Goal: Task Accomplishment & Management: Complete application form

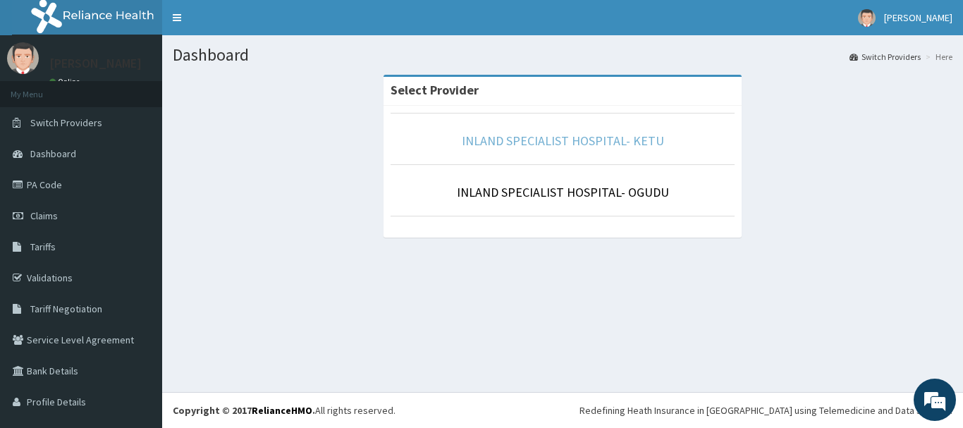
click at [526, 136] on link "INLAND SPECIALIST HOSPITAL- KETU" at bounding box center [563, 140] width 202 height 16
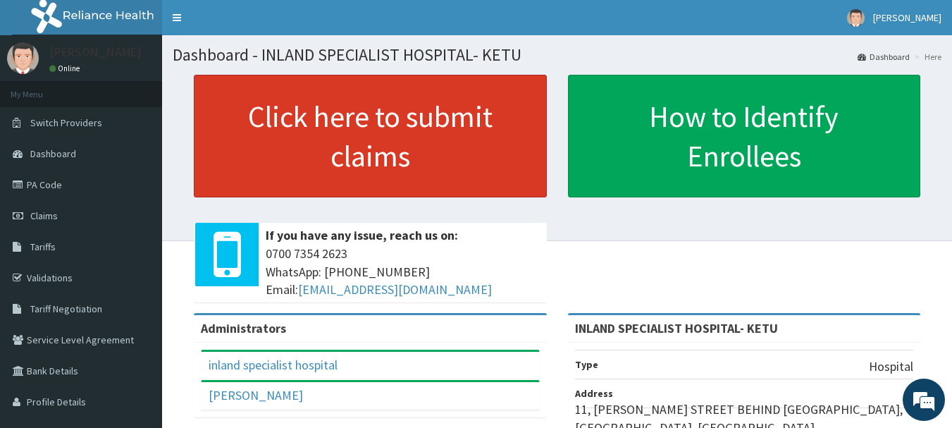
click at [321, 139] on link "Click here to submit claims" at bounding box center [370, 136] width 353 height 123
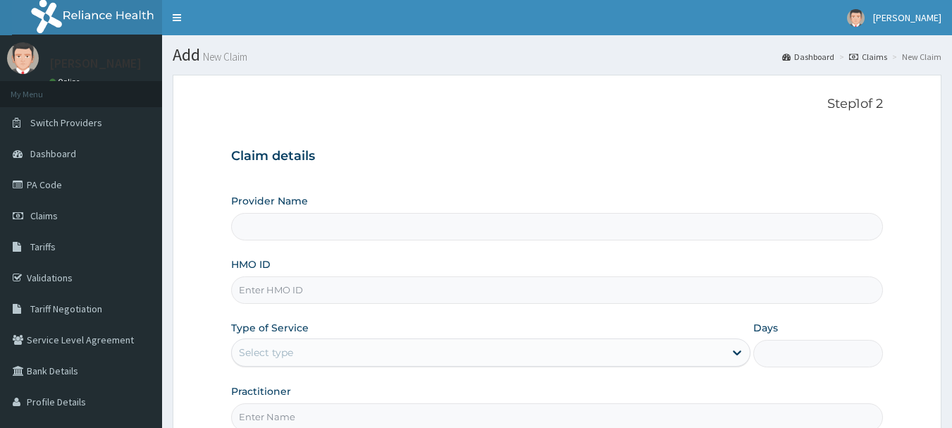
type input "INLAND SPECIALIST HOSPITAL- KETU"
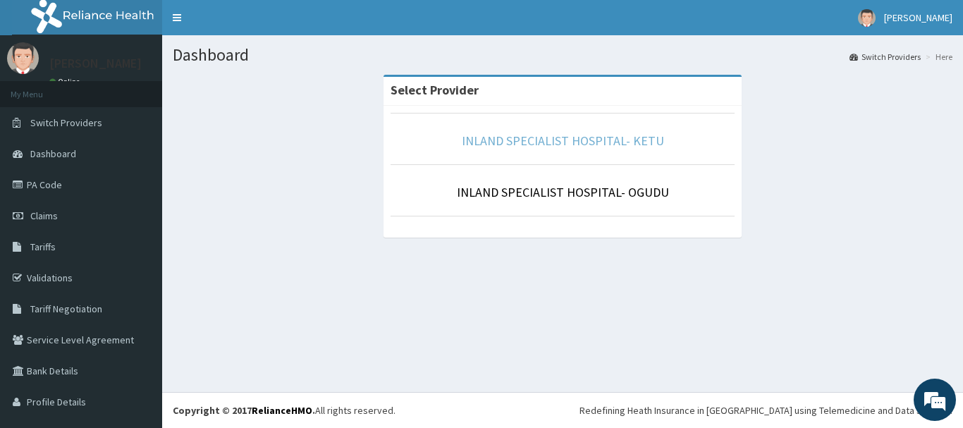
click at [589, 145] on link "INLAND SPECIALIST HOSPITAL- KETU" at bounding box center [563, 140] width 202 height 16
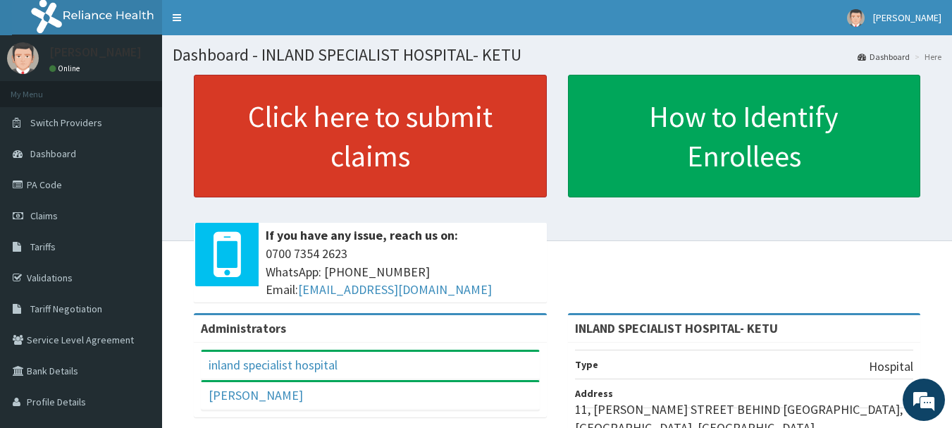
click at [274, 154] on link "Click here to submit claims" at bounding box center [370, 136] width 353 height 123
click at [280, 134] on link "Click here to submit claims" at bounding box center [370, 136] width 353 height 123
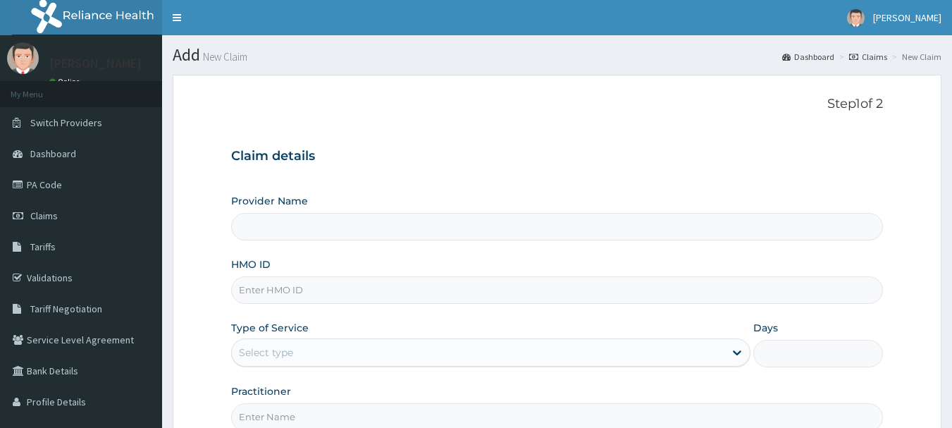
type input "INLAND SPECIALIST HOSPITAL- KETU"
click at [271, 276] on input "HMO ID" at bounding box center [557, 289] width 653 height 27
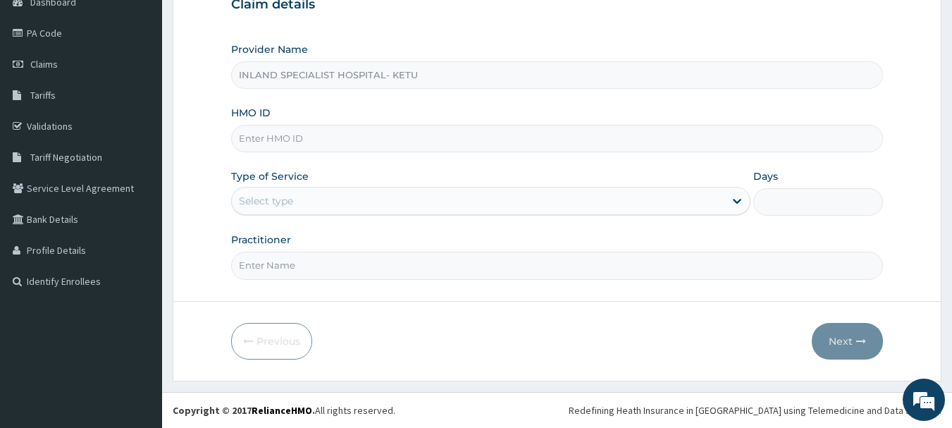
scroll to position [152, 0]
type input "LBP/10231/A"
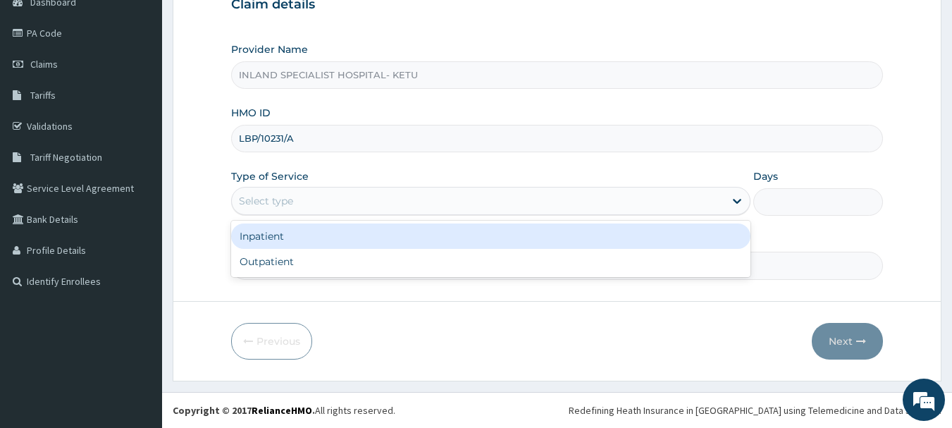
click at [257, 209] on div "Select type" at bounding box center [478, 201] width 493 height 23
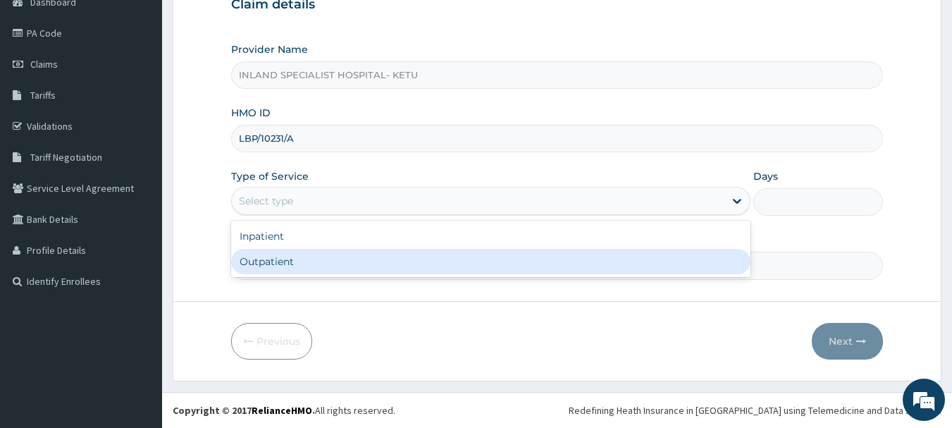
click at [261, 264] on div "Outpatient" at bounding box center [490, 261] width 519 height 25
type input "1"
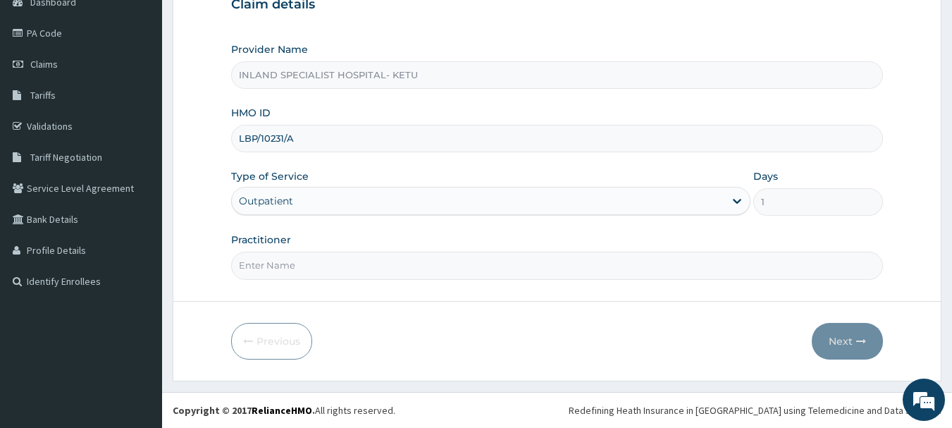
click at [281, 266] on input "Practitioner" at bounding box center [557, 265] width 653 height 27
type input "DR OLUJITAN"
click at [844, 347] on button "Next" at bounding box center [847, 341] width 71 height 37
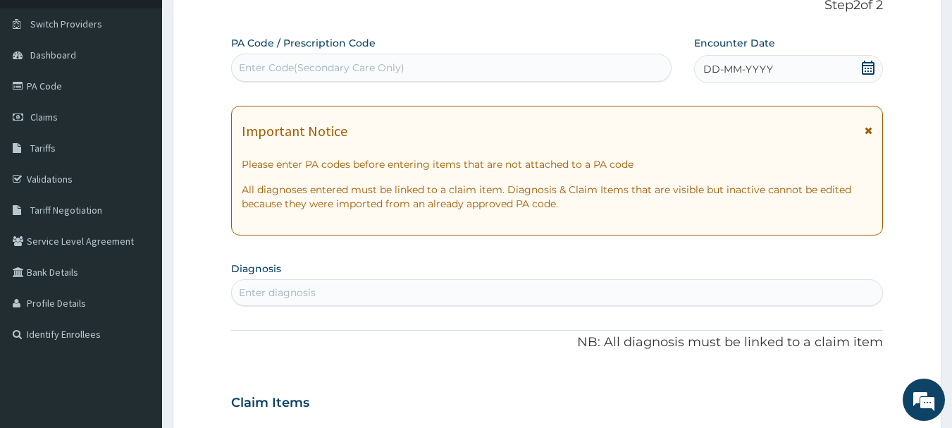
scroll to position [11, 0]
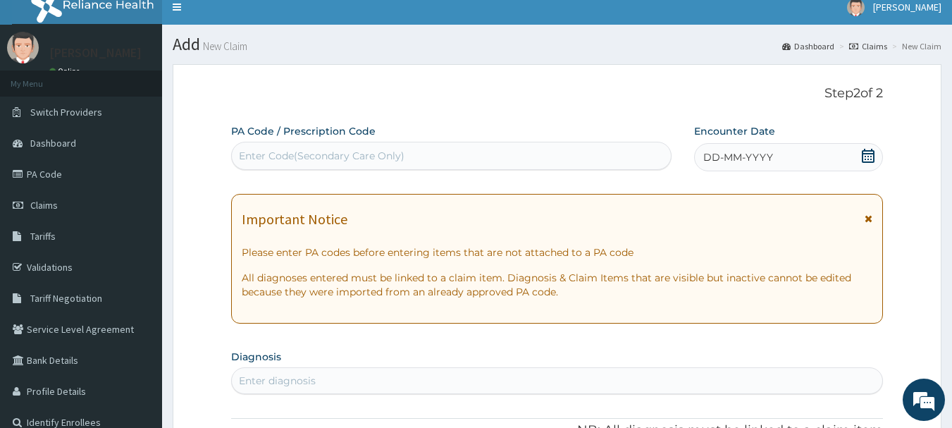
click at [873, 156] on icon at bounding box center [868, 156] width 14 height 14
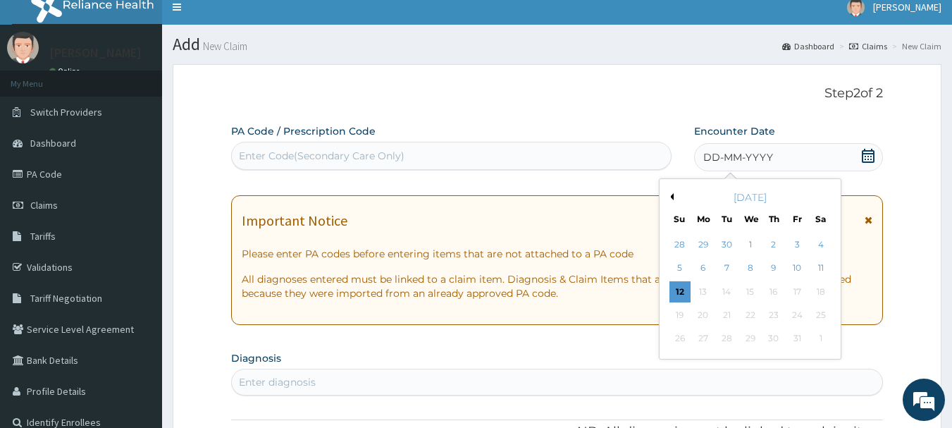
drag, startPoint x: 730, startPoint y: 271, endPoint x: 471, endPoint y: 140, distance: 289.7
click at [729, 271] on div "7" at bounding box center [727, 268] width 21 height 21
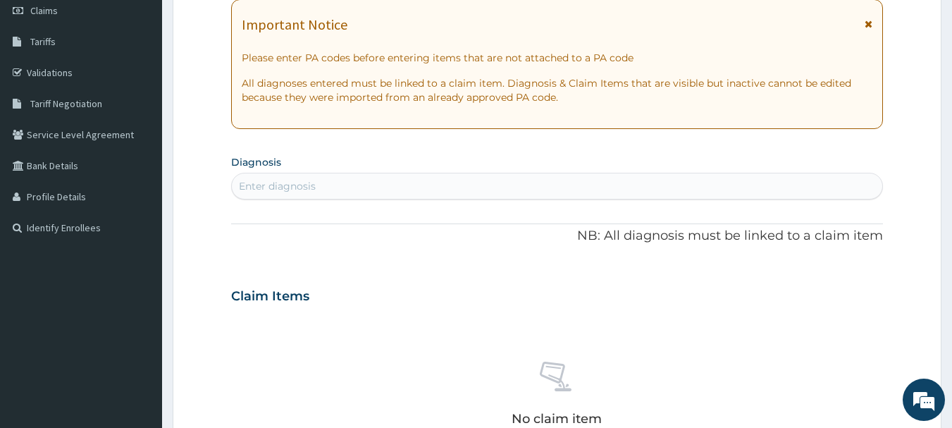
scroll to position [222, 0]
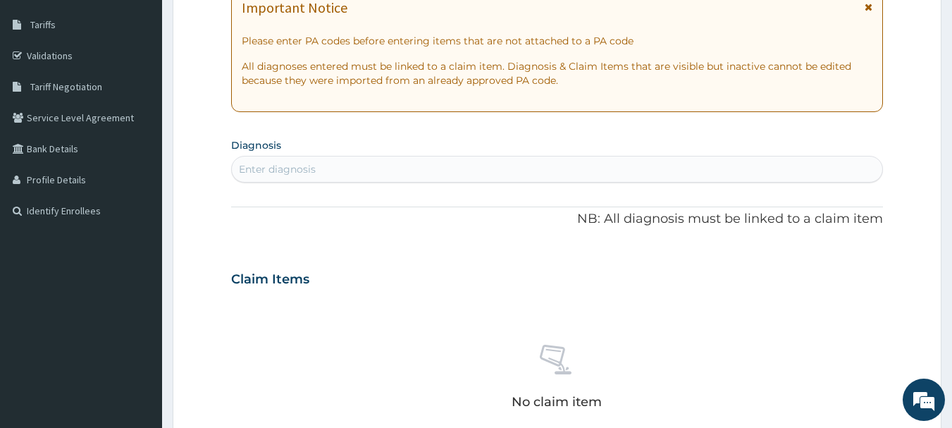
click at [383, 165] on div "Enter diagnosis" at bounding box center [557, 169] width 651 height 23
type input "HYPER"
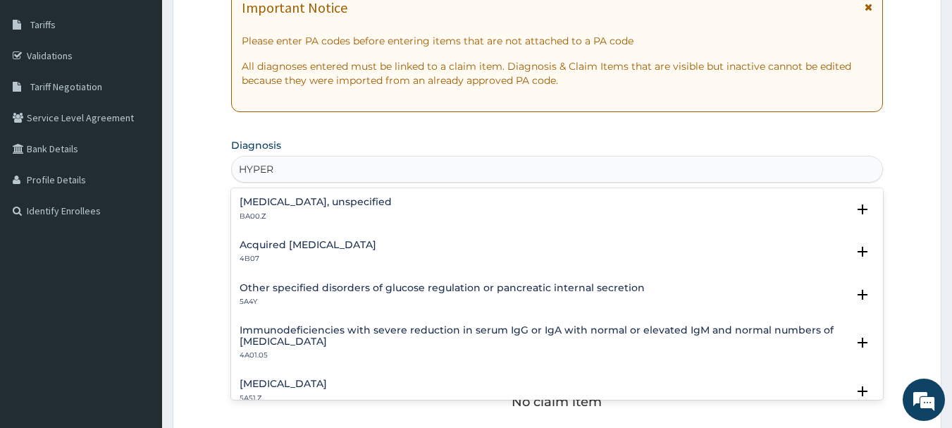
click at [279, 212] on p "BA00.Z" at bounding box center [316, 216] width 152 height 10
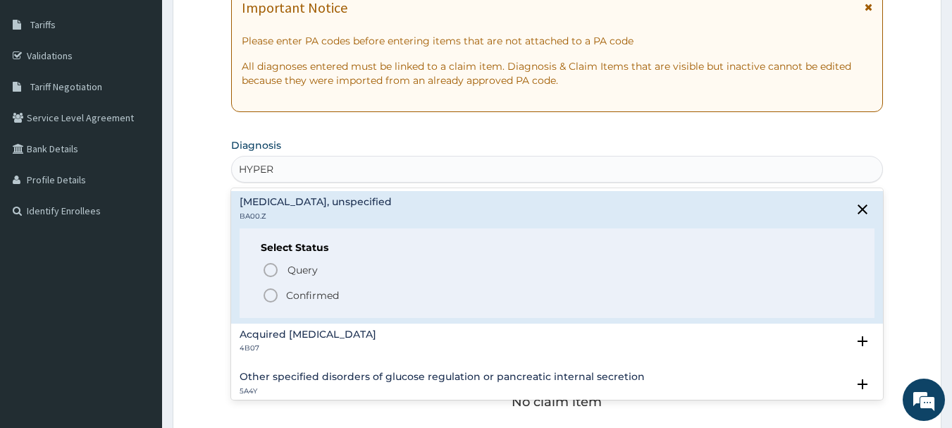
click at [274, 293] on icon "status option filled" at bounding box center [270, 295] width 17 height 17
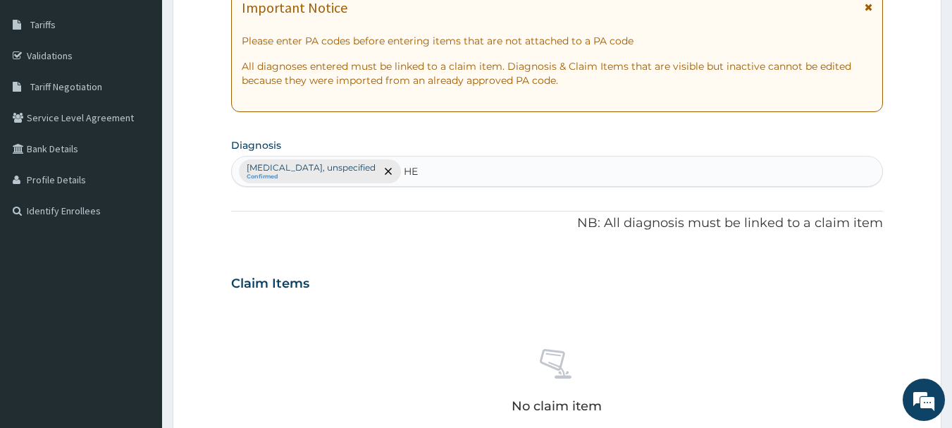
type input "H"
type input "A"
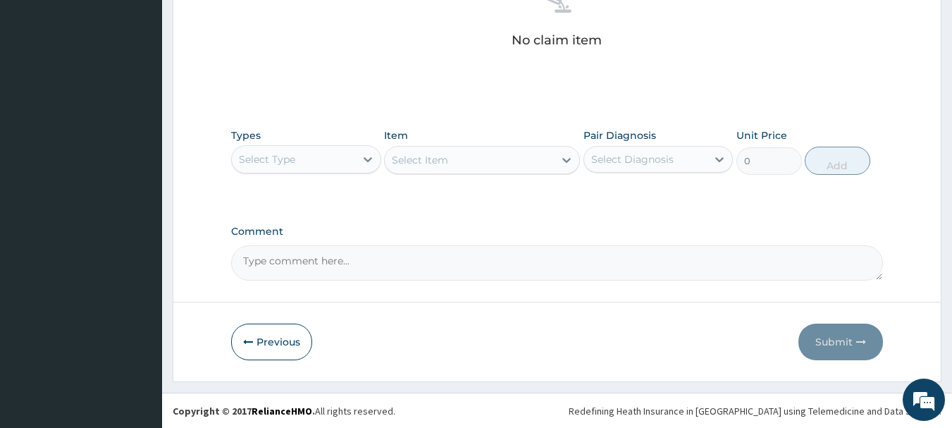
scroll to position [588, 0]
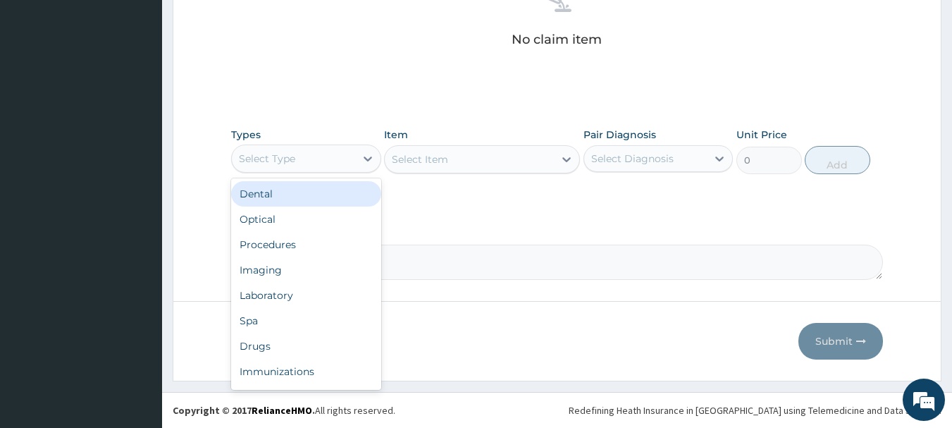
click at [304, 169] on div "Select Type" at bounding box center [293, 158] width 123 height 23
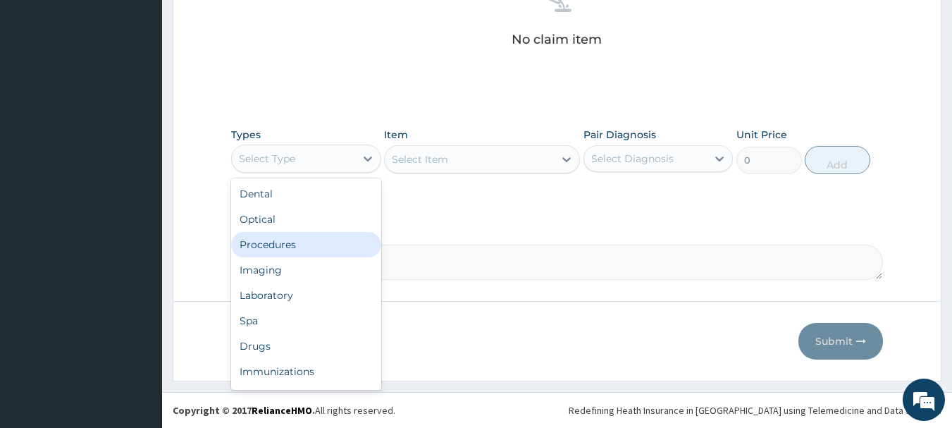
click at [300, 249] on div "Procedures" at bounding box center [306, 244] width 150 height 25
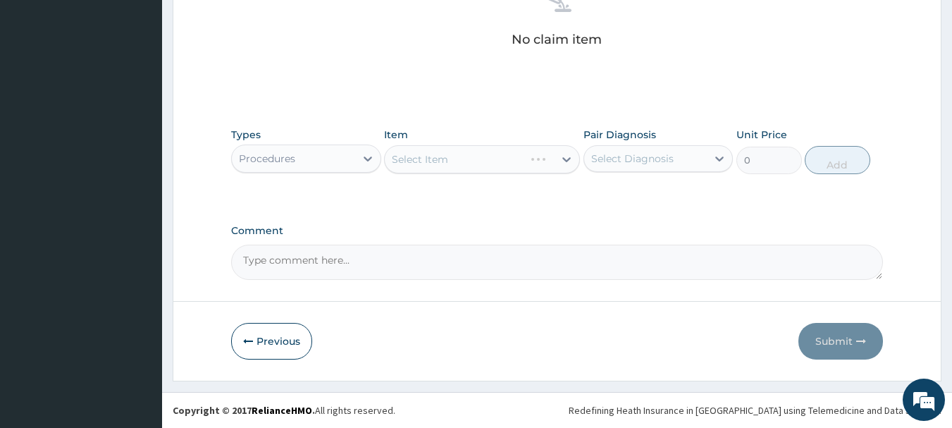
click at [436, 161] on div "Select Item" at bounding box center [482, 159] width 196 height 28
click at [476, 162] on div "Select Item" at bounding box center [482, 159] width 196 height 28
click at [501, 162] on div "Select Item" at bounding box center [482, 159] width 196 height 28
click at [466, 161] on div "Select Item" at bounding box center [482, 159] width 196 height 28
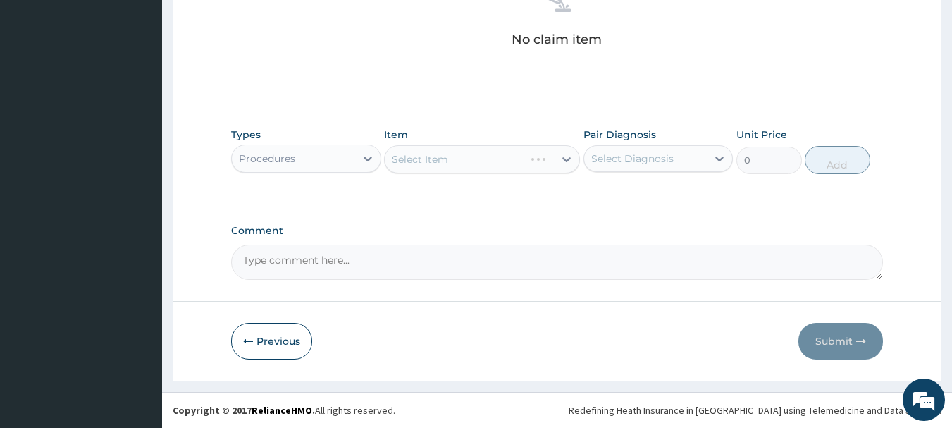
click at [466, 161] on div "Select Item" at bounding box center [482, 159] width 196 height 28
click at [477, 161] on div "Select Item" at bounding box center [482, 159] width 196 height 28
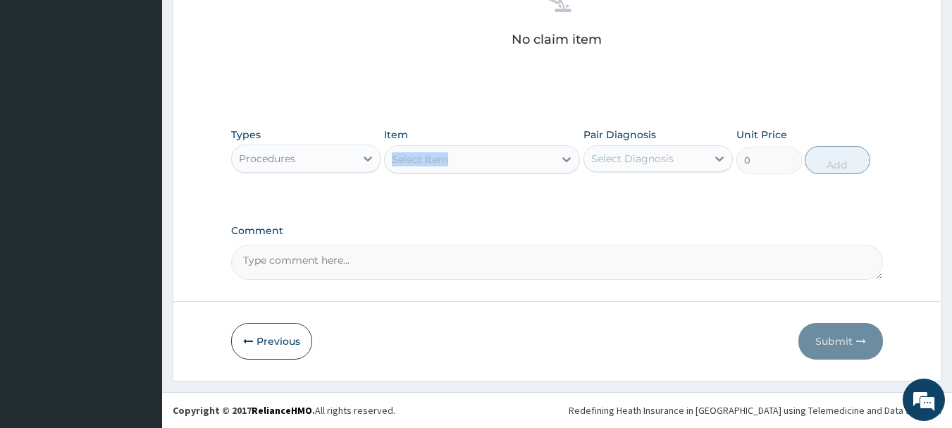
click at [502, 159] on div "Select Item" at bounding box center [469, 159] width 169 height 23
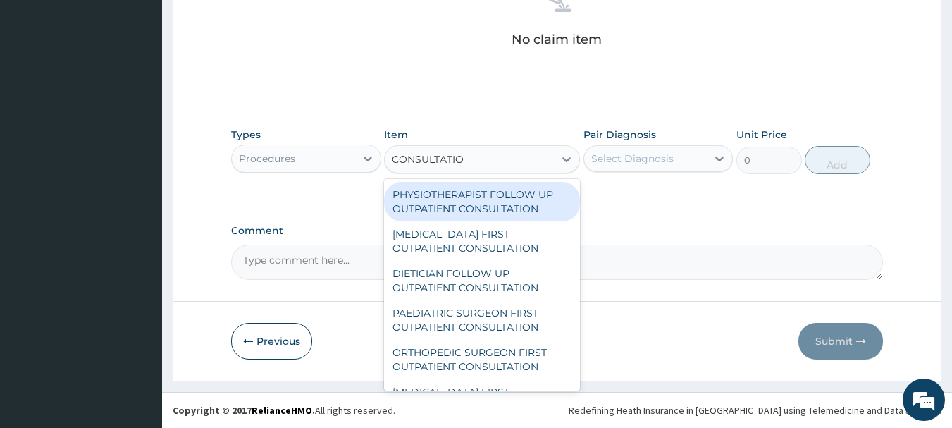
type input "CONSULTATION"
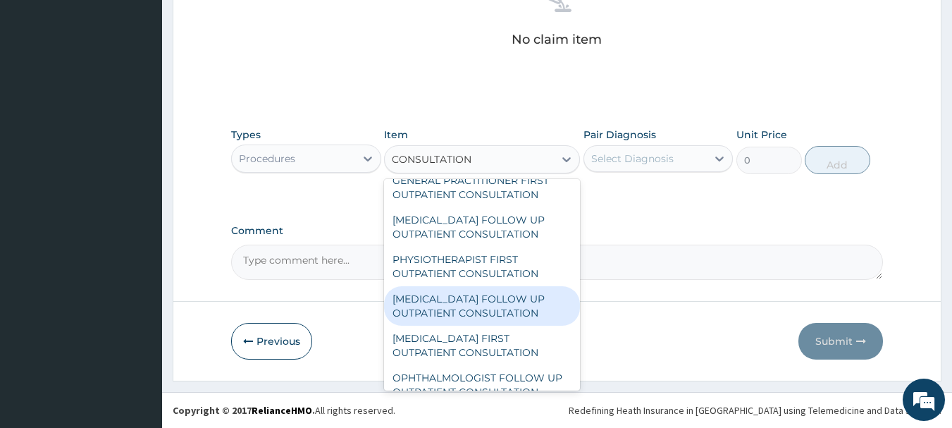
scroll to position [352, 0]
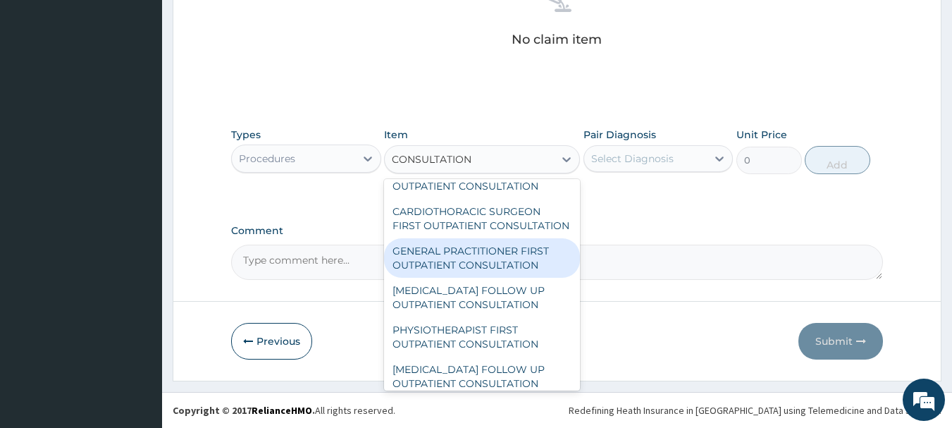
click at [469, 278] on div "GENERAL PRACTITIONER FIRST OUTPATIENT CONSULTATION" at bounding box center [482, 257] width 196 height 39
type input "3750"
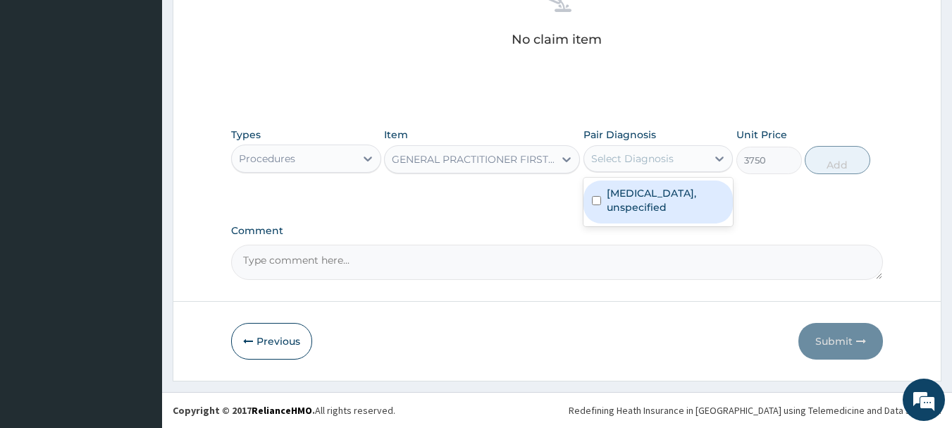
click at [619, 159] on div "Select Diagnosis" at bounding box center [632, 159] width 82 height 14
click at [614, 213] on label "Essential hypertension, unspecified" at bounding box center [666, 200] width 118 height 28
checkbox input "true"
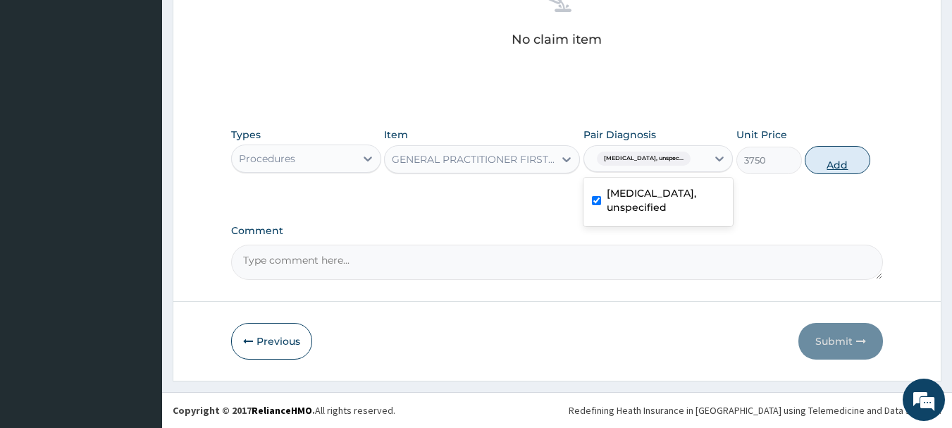
click at [826, 168] on button "Add" at bounding box center [838, 160] width 66 height 28
type input "0"
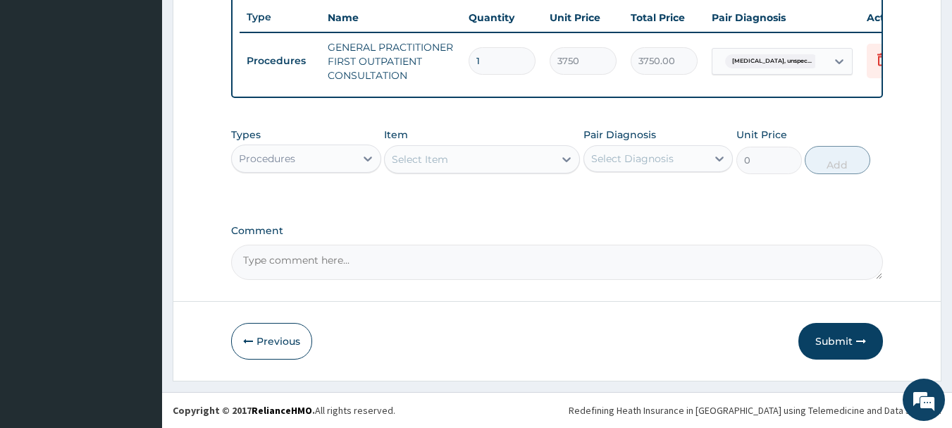
scroll to position [540, 0]
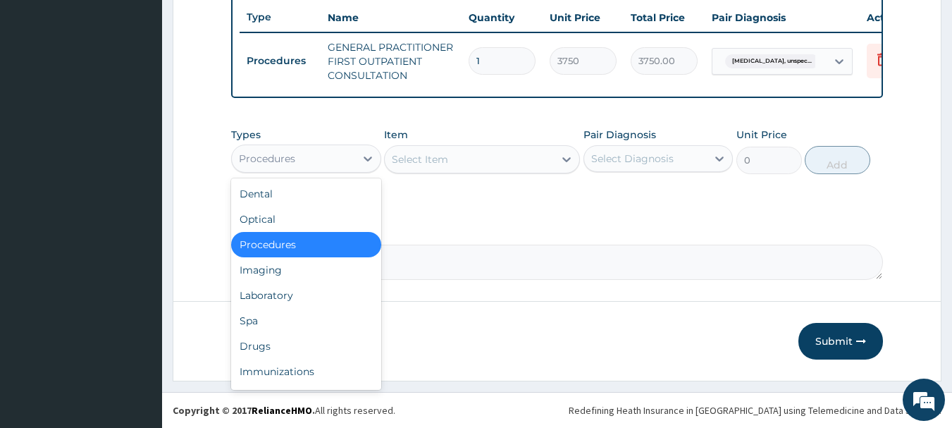
click at [266, 164] on div "Procedures" at bounding box center [267, 159] width 56 height 14
click at [257, 341] on div "Drugs" at bounding box center [306, 345] width 150 height 25
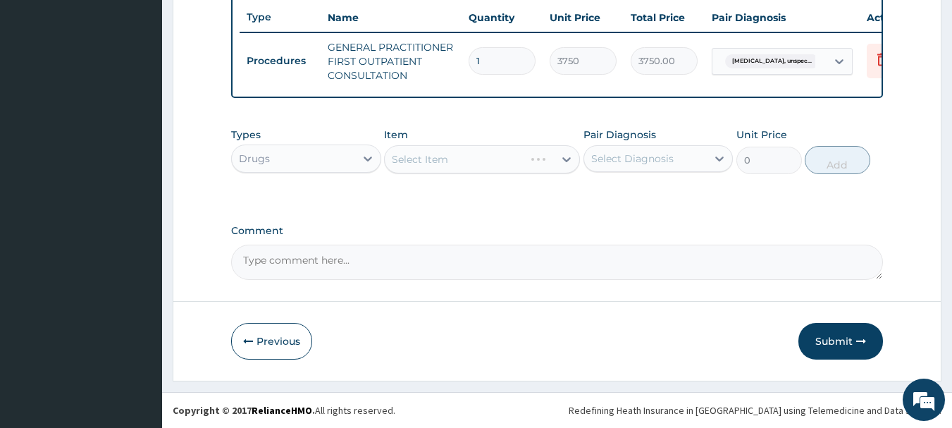
click at [448, 170] on div "Select Item" at bounding box center [482, 159] width 196 height 28
click at [517, 157] on div "Select Item" at bounding box center [482, 159] width 196 height 28
click at [505, 163] on div "Select Item" at bounding box center [482, 159] width 196 height 28
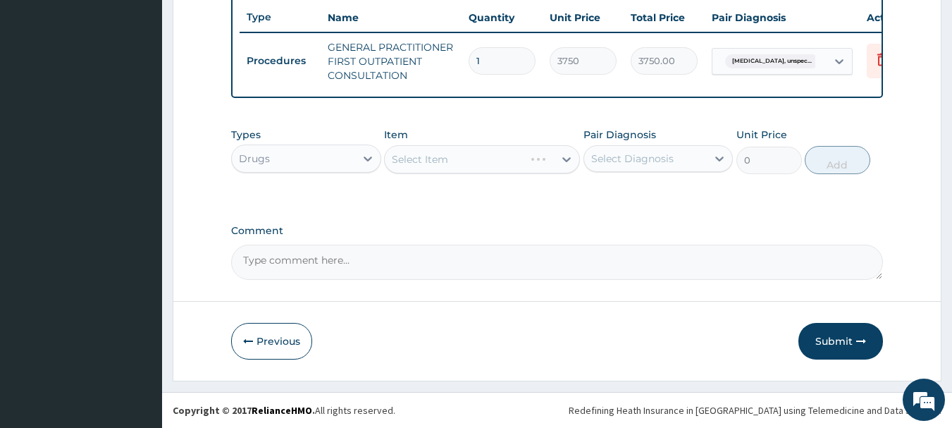
click at [505, 163] on div "Select Item" at bounding box center [482, 159] width 196 height 28
click at [460, 165] on div "Select Item" at bounding box center [482, 159] width 196 height 28
click at [513, 162] on div "Select Item" at bounding box center [482, 159] width 196 height 28
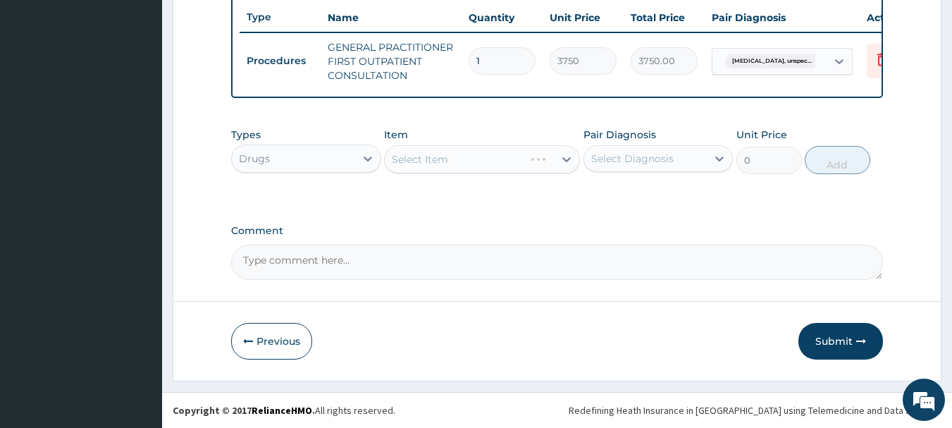
click at [513, 162] on div "Select Item" at bounding box center [482, 159] width 196 height 28
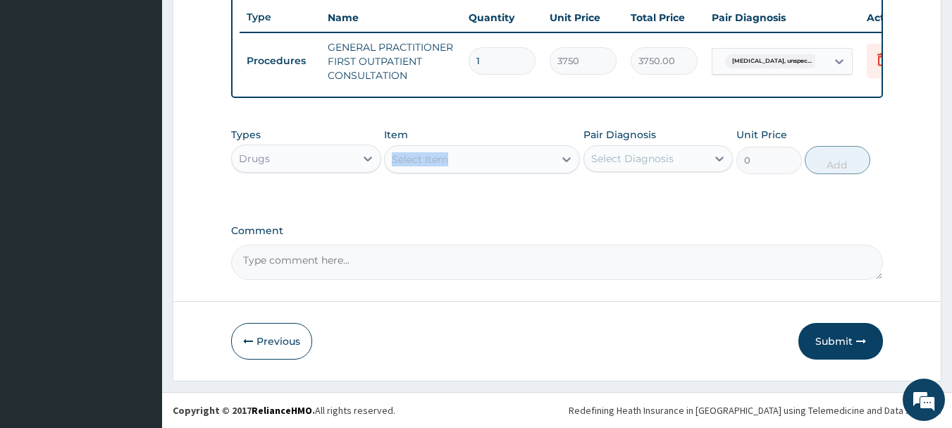
click at [508, 170] on div "Select Item" at bounding box center [469, 159] width 169 height 23
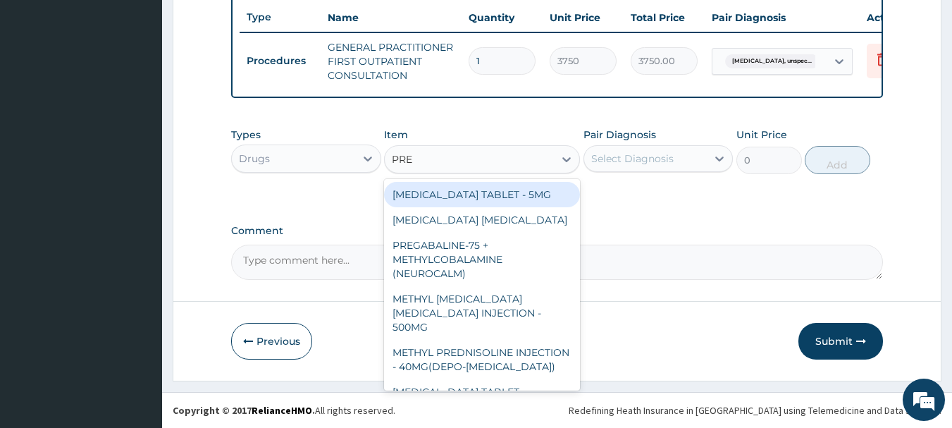
type input "PRED"
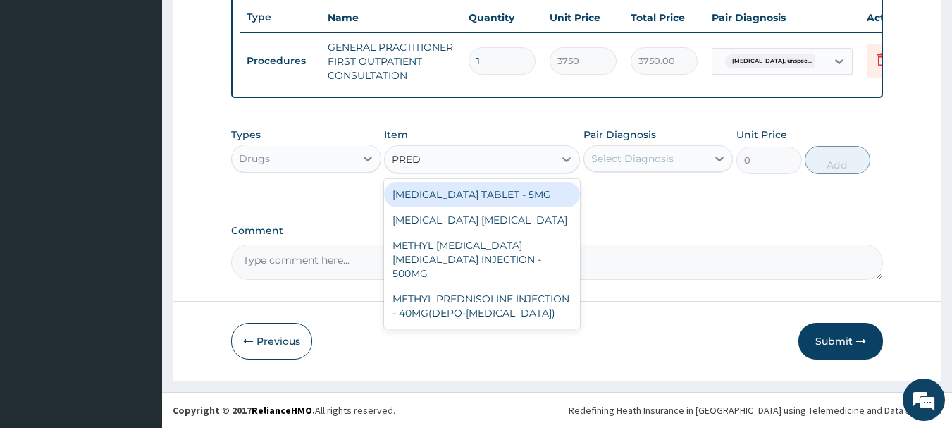
click at [498, 198] on div "PREDNISOLONE TABLET - 5MG" at bounding box center [482, 194] width 196 height 25
type input "42"
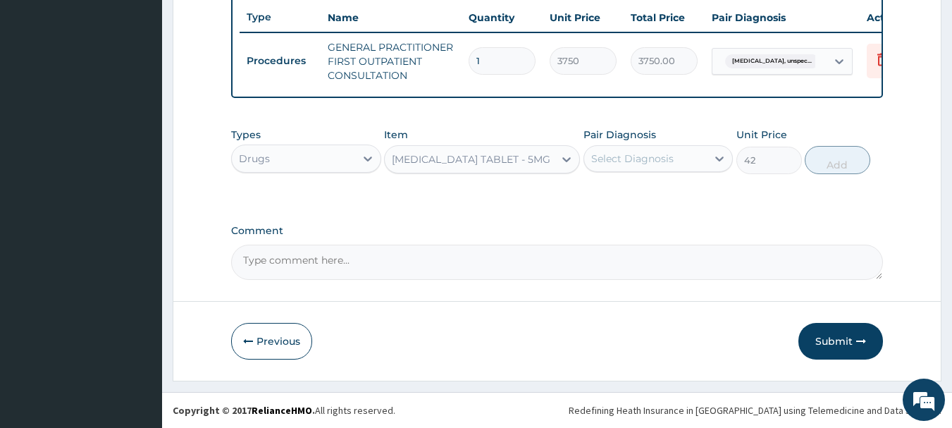
click at [651, 153] on div "Select Diagnosis" at bounding box center [632, 159] width 82 height 14
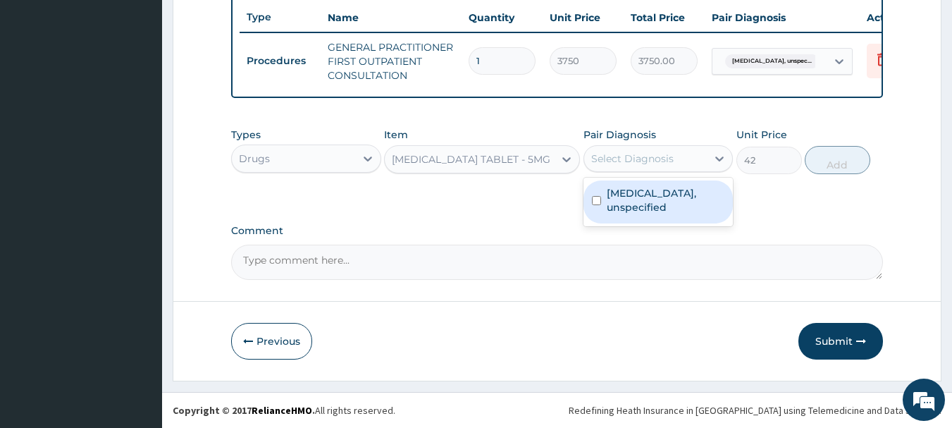
click at [646, 197] on label "Essential hypertension, unspecified" at bounding box center [666, 200] width 118 height 28
checkbox input "true"
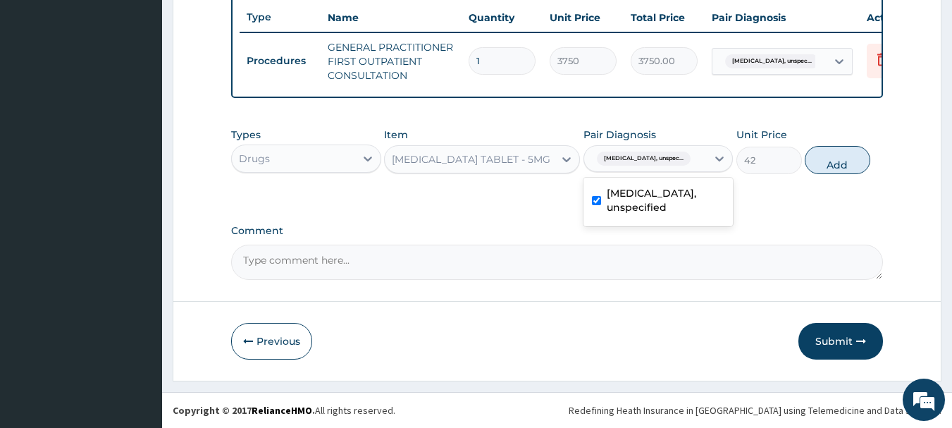
click at [829, 174] on div "Types Drugs Item PREDNISOLONE TABLET - 5MG Pair Diagnosis option Essential hype…" at bounding box center [557, 151] width 653 height 61
click at [839, 165] on button "Add" at bounding box center [838, 160] width 66 height 28
type input "0"
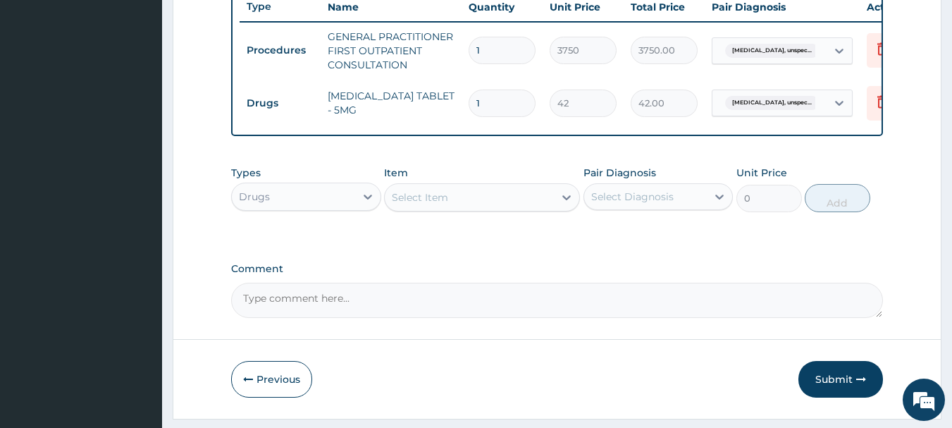
click at [486, 99] on input "1" at bounding box center [502, 103] width 67 height 27
type input "0.00"
type input "2"
type input "84.00"
type input "24"
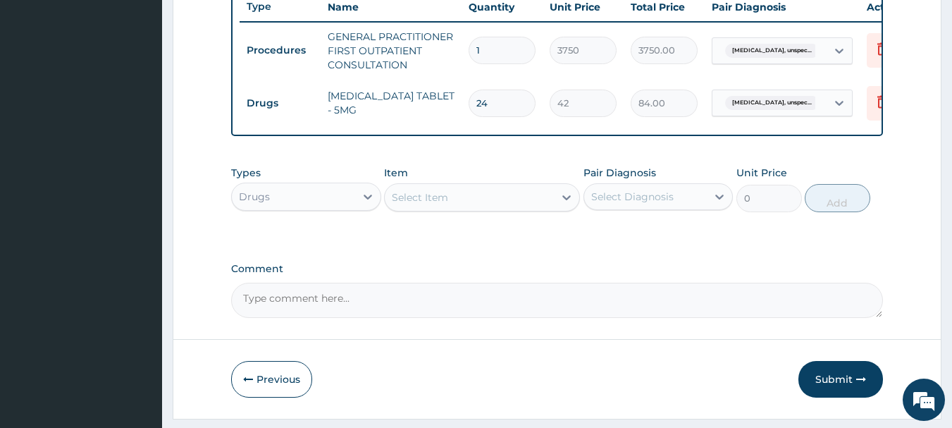
type input "1008.00"
type input "24"
click at [415, 204] on div "Select Item" at bounding box center [420, 197] width 56 height 14
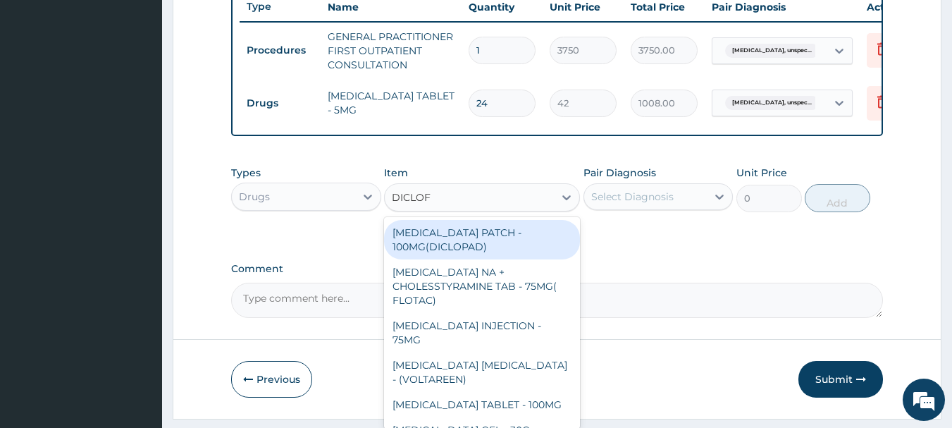
type input "DICLOFE"
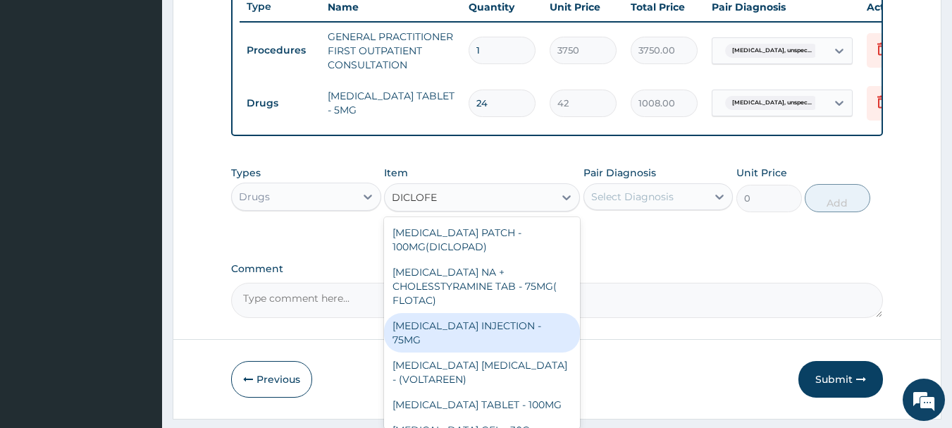
click at [461, 338] on div "DICLOFENAC INJECTION - 75MG" at bounding box center [482, 332] width 196 height 39
type input "420"
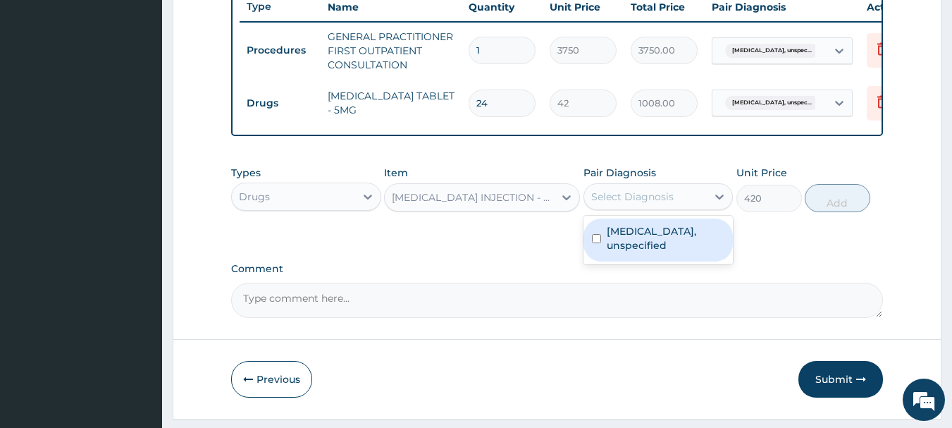
click at [661, 204] on div "Select Diagnosis" at bounding box center [632, 197] width 82 height 14
click at [614, 252] on label "Essential hypertension, unspecified" at bounding box center [666, 238] width 118 height 28
checkbox input "true"
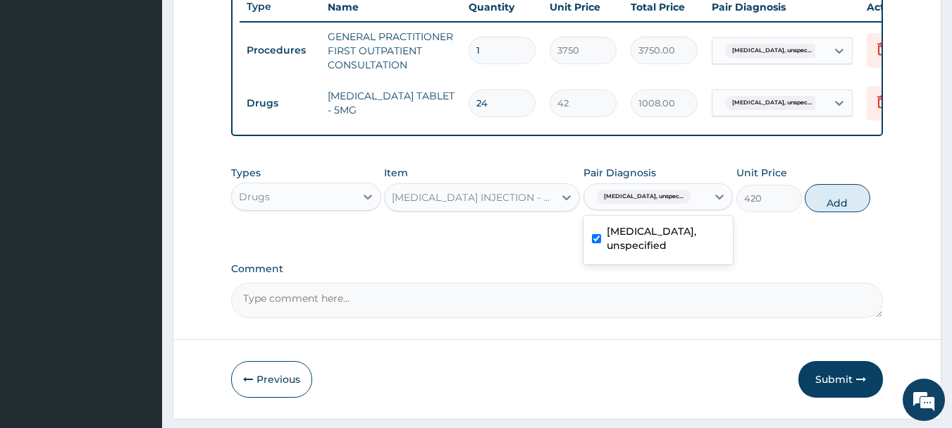
drag, startPoint x: 833, startPoint y: 214, endPoint x: 285, endPoint y: 125, distance: 554.7
click at [827, 212] on button "Add" at bounding box center [838, 198] width 66 height 28
type input "0"
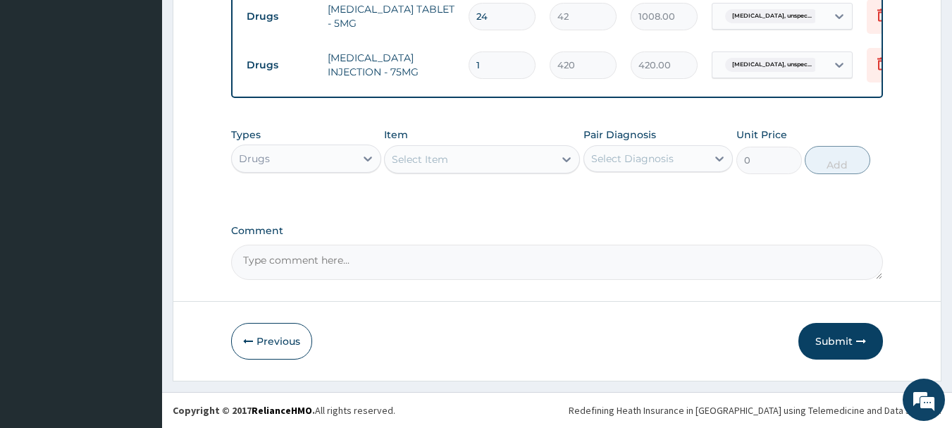
scroll to position [637, 0]
click at [423, 164] on div "Select Item" at bounding box center [420, 159] width 56 height 14
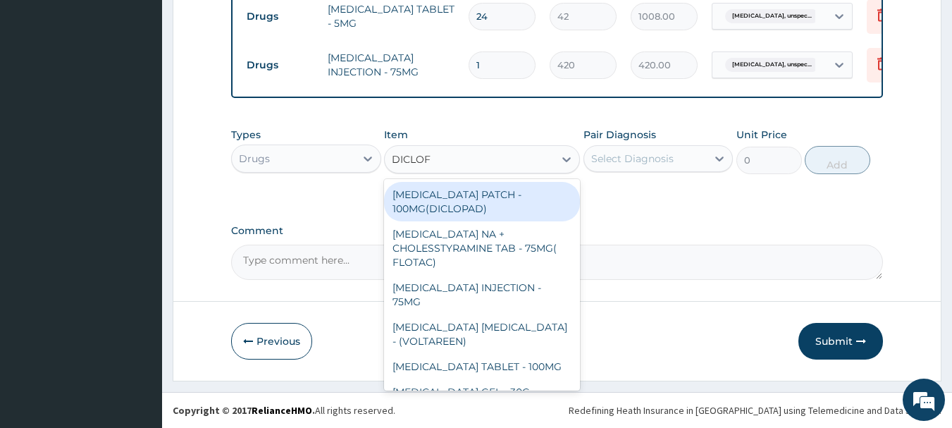
type input "DICLOFE"
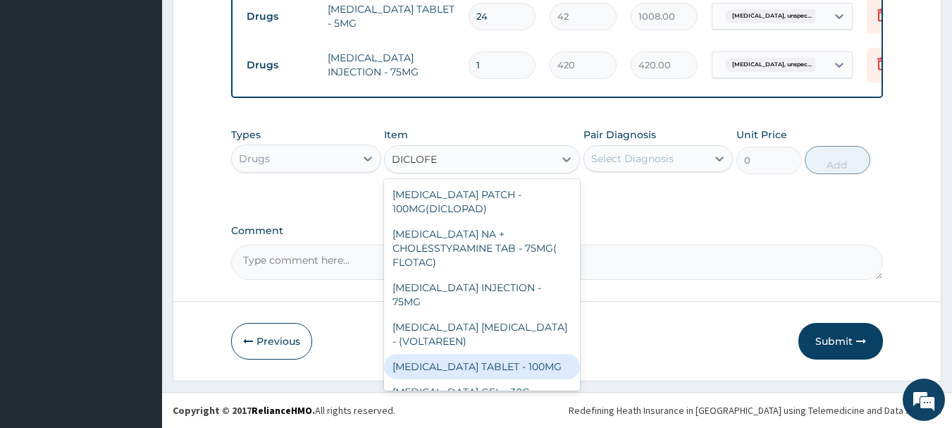
click at [464, 354] on div "DICLOFENAC TABLET - 100MG" at bounding box center [482, 366] width 196 height 25
type input "112"
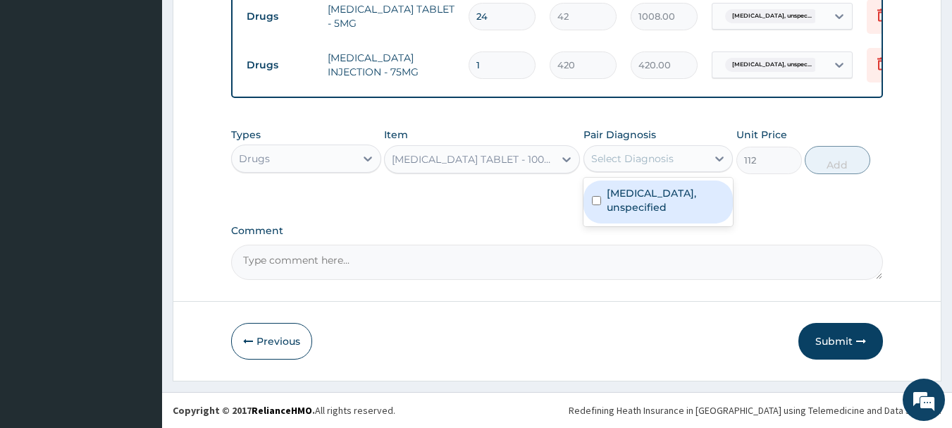
click at [668, 155] on div "Select Diagnosis" at bounding box center [632, 159] width 82 height 14
click at [646, 202] on label "Essential hypertension, unspecified" at bounding box center [666, 200] width 118 height 28
checkbox input "true"
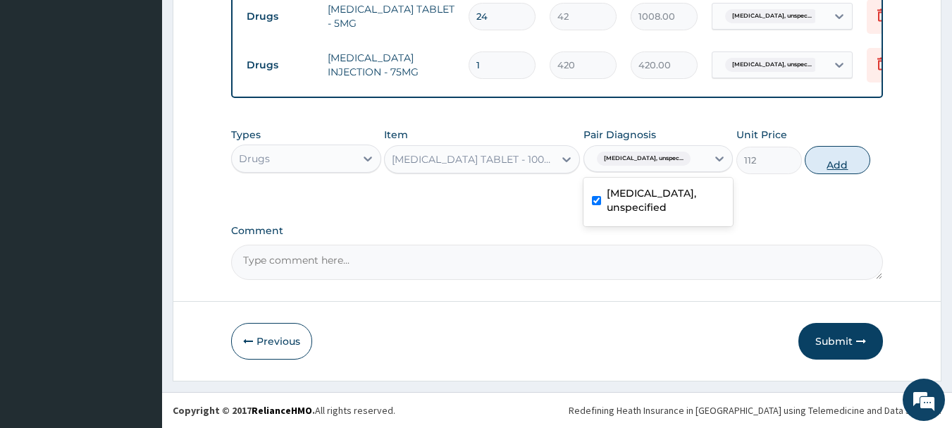
click at [829, 162] on button "Add" at bounding box center [838, 160] width 66 height 28
type input "0"
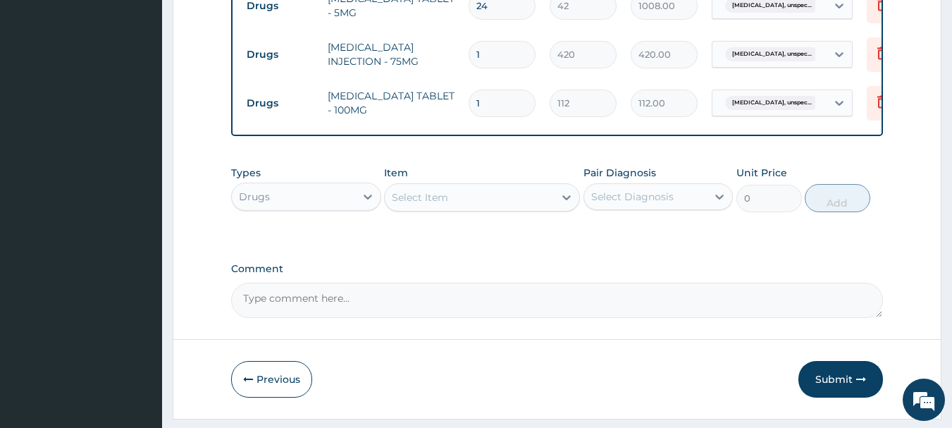
click at [493, 110] on input "1" at bounding box center [502, 103] width 67 height 27
type input "10"
type input "1120.00"
type input "9"
type input "1008.00"
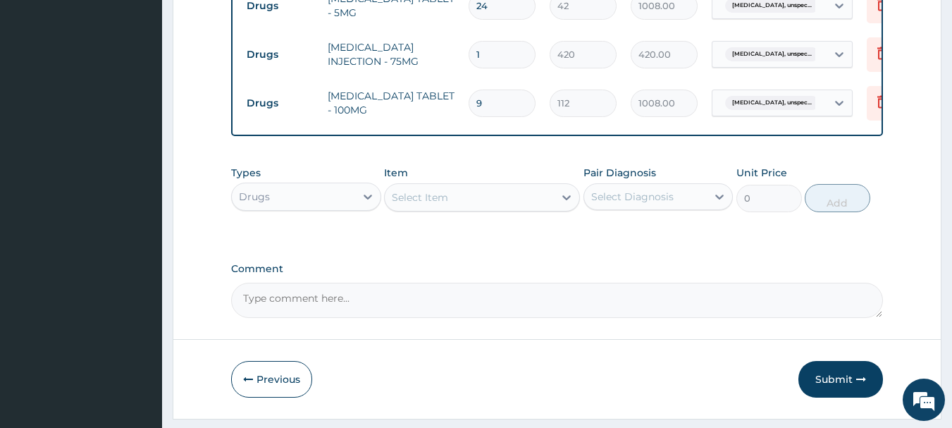
scroll to position [686, 0]
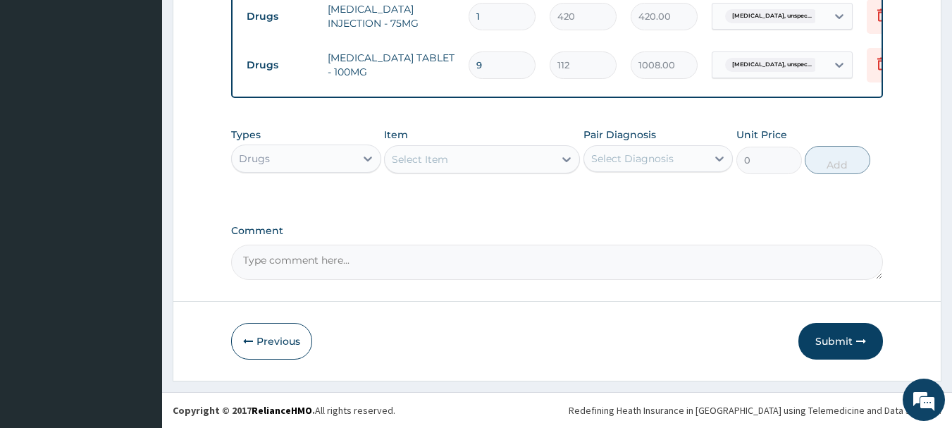
type input "9"
click at [476, 162] on div "Select Item" at bounding box center [469, 159] width 169 height 23
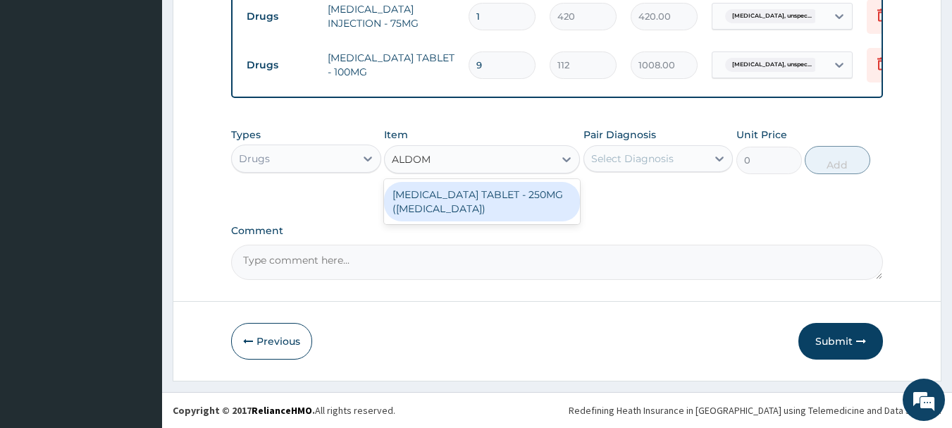
type input "ALDOME"
click at [431, 214] on div "METHYLDOPA TABLET - 250MG (ALDOMET)" at bounding box center [482, 201] width 196 height 39
type input "112"
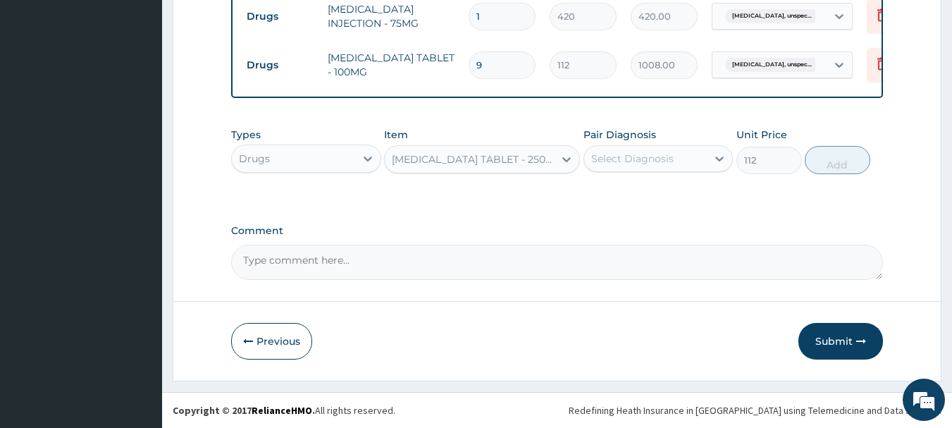
click at [613, 155] on div "Select Diagnosis" at bounding box center [632, 159] width 82 height 14
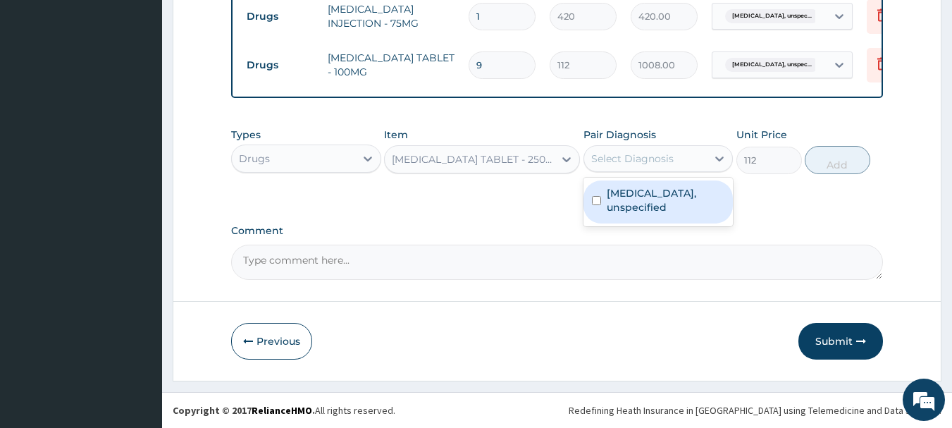
click at [632, 190] on label "Essential hypertension, unspecified" at bounding box center [666, 200] width 118 height 28
checkbox input "true"
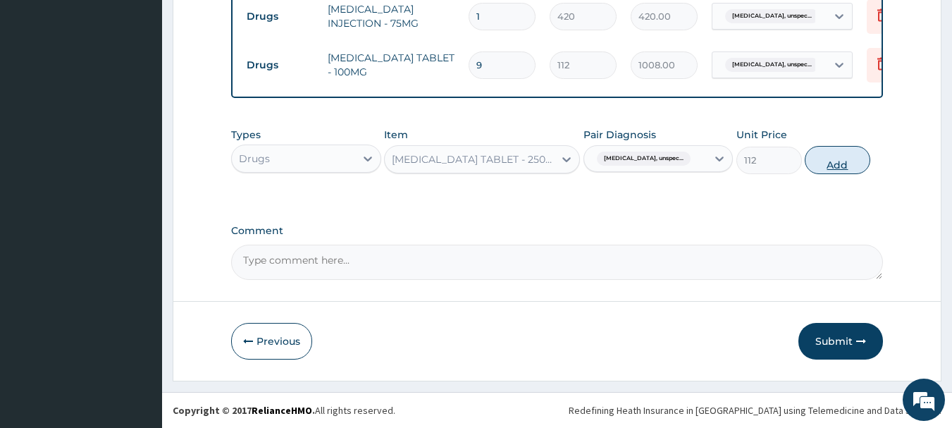
click at [837, 169] on button "Add" at bounding box center [838, 160] width 66 height 28
type input "0"
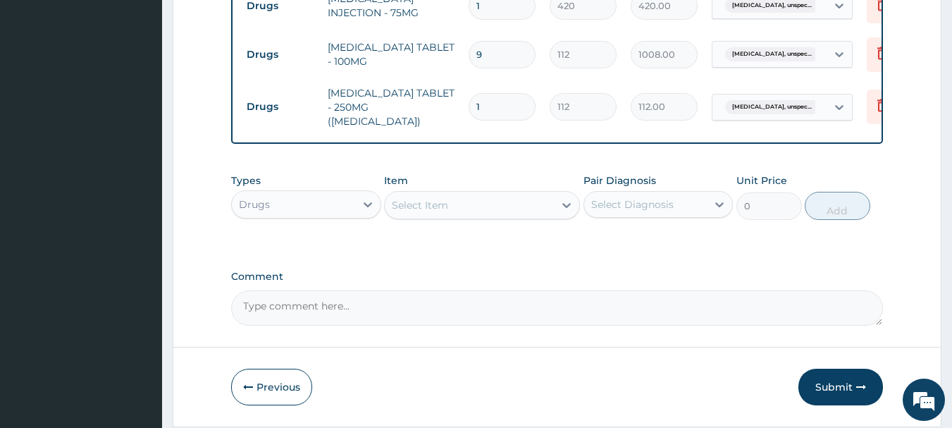
click at [501, 55] on input "9" at bounding box center [502, 54] width 67 height 27
type input "0.00"
type input "1"
type input "112.00"
type input "10"
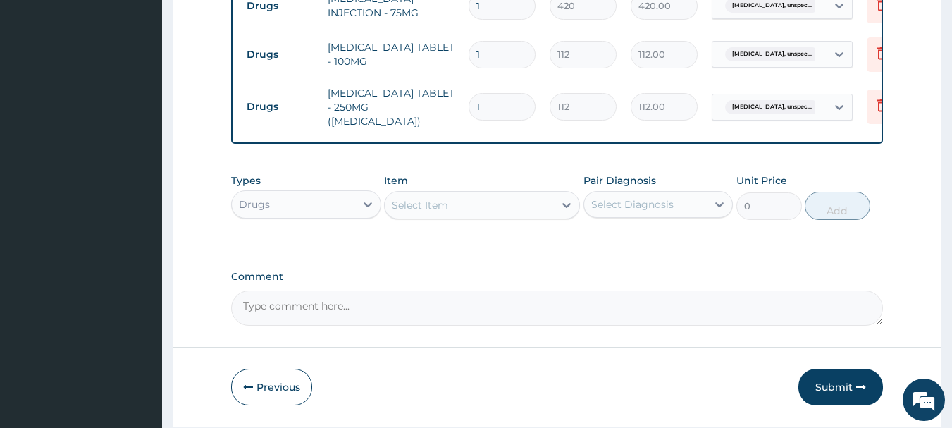
type input "1120.00"
type input "10"
click at [498, 102] on input "1" at bounding box center [502, 106] width 67 height 27
type input "0.00"
type input "2"
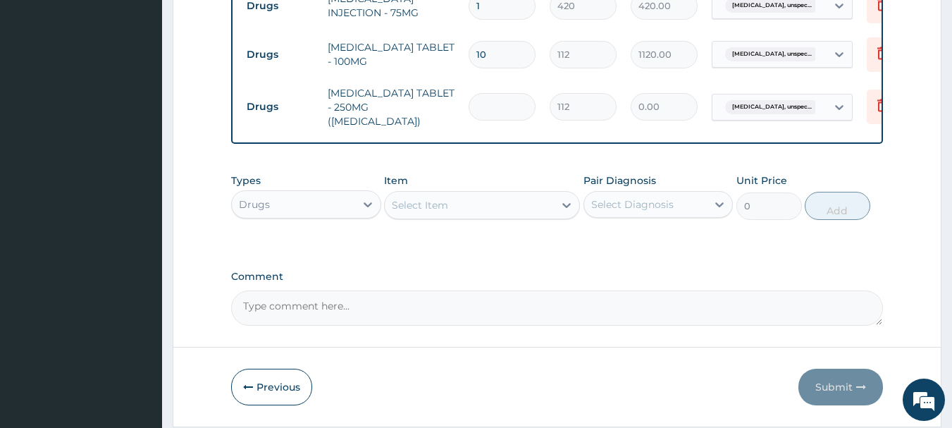
type input "224.00"
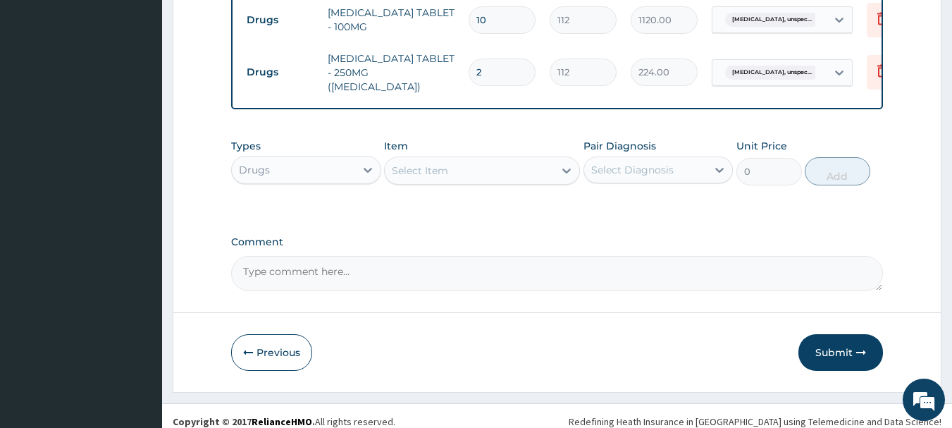
scroll to position [734, 0]
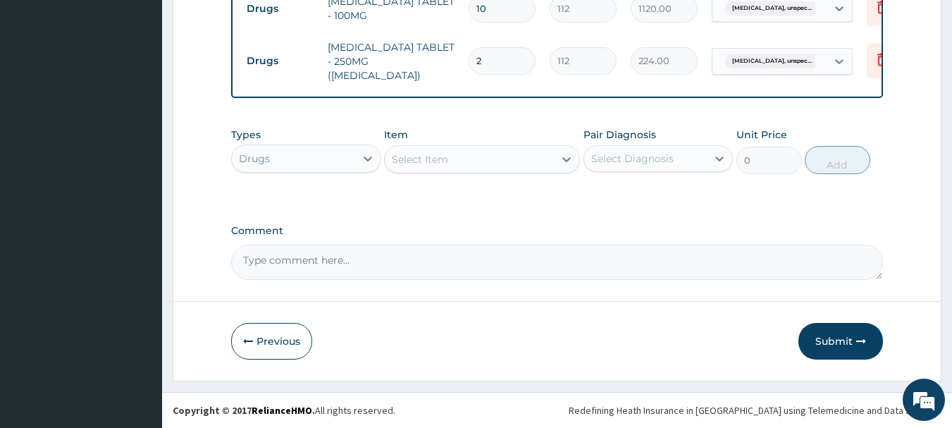
type input "2"
click at [431, 174] on div "Types Drugs Item Select Item Pair Diagnosis Select Diagnosis Unit Price 0 Add" at bounding box center [557, 151] width 653 height 61
click at [450, 157] on div "Select Item" at bounding box center [469, 159] width 169 height 23
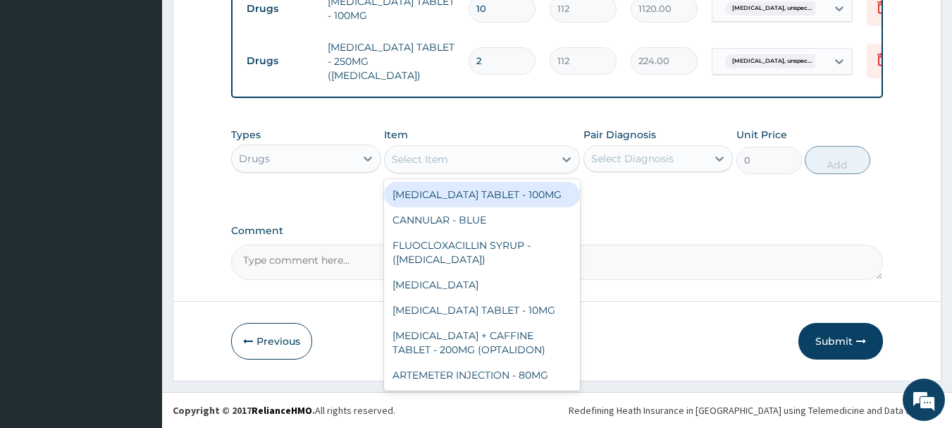
type input "A"
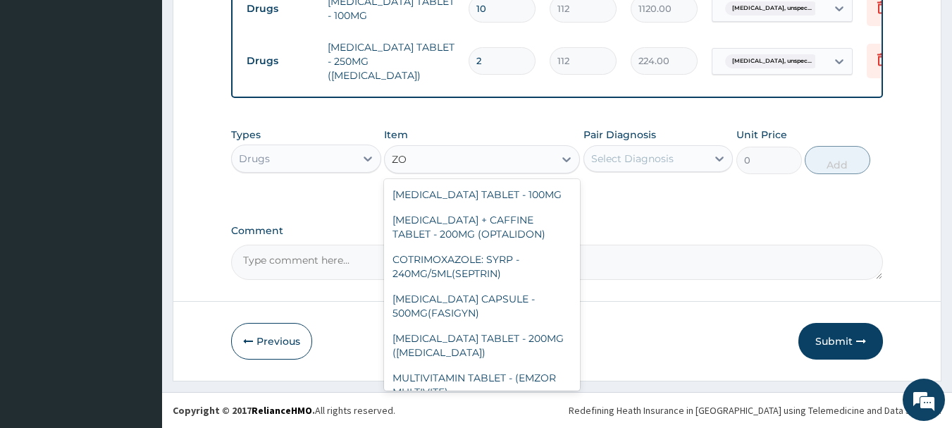
type input "Z"
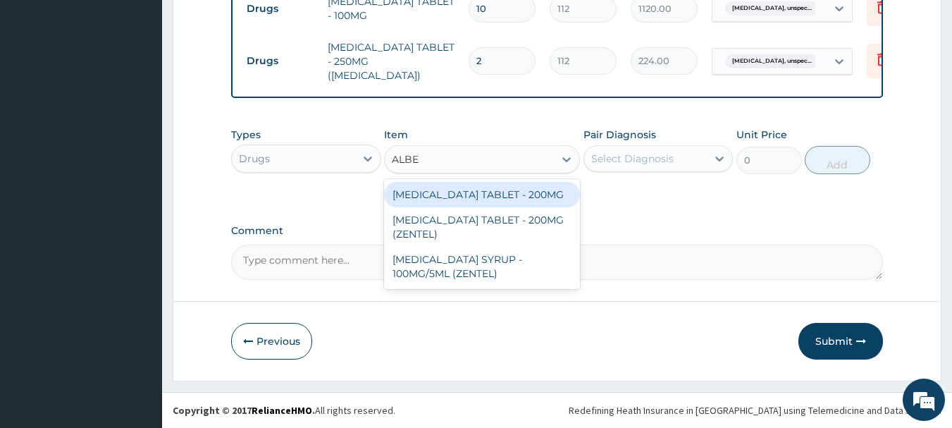
type input "ALBEN"
click at [458, 187] on div "ALBENDAZOLE TABLET - 200MG" at bounding box center [482, 194] width 196 height 25
type input "280"
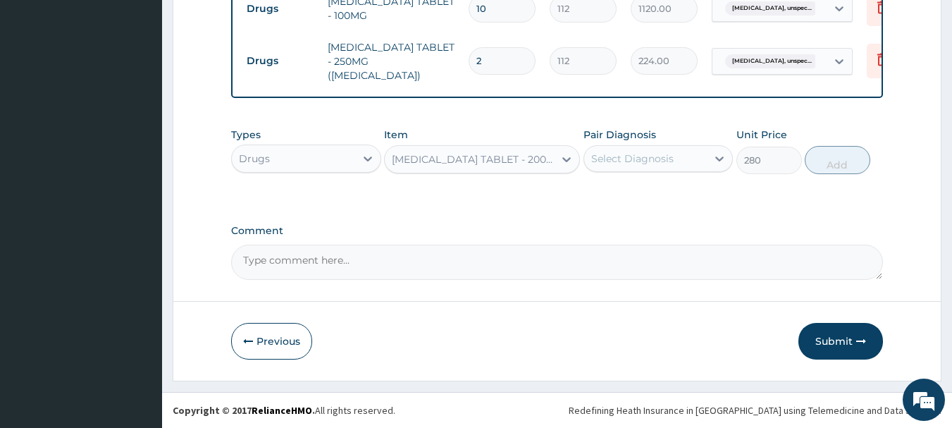
click at [677, 177] on div "Types Drugs Item ALBENDAZOLE TABLET - 200MG Pair Diagnosis Select Diagnosis Uni…" at bounding box center [557, 151] width 653 height 61
click at [682, 159] on div "Select Diagnosis" at bounding box center [645, 158] width 123 height 23
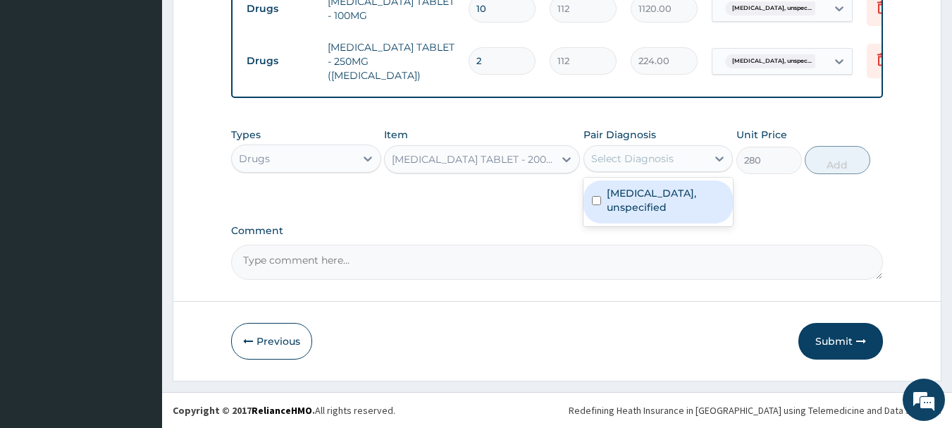
click at [647, 202] on label "Essential hypertension, unspecified" at bounding box center [666, 200] width 118 height 28
checkbox input "true"
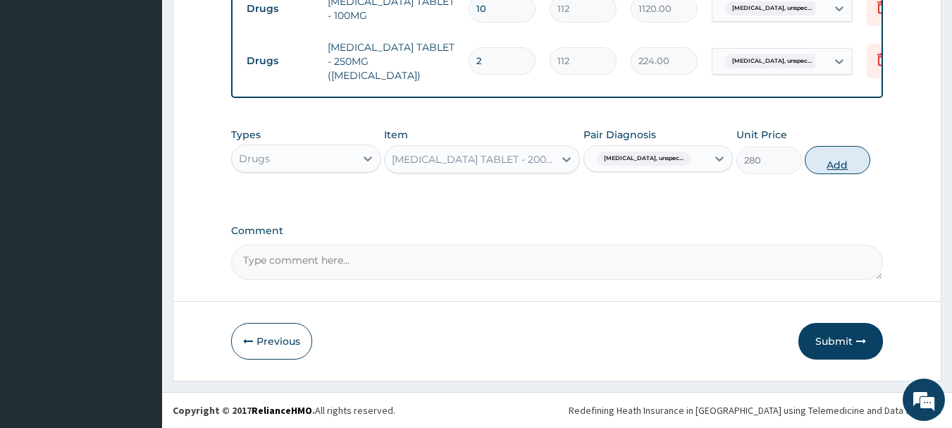
click at [834, 156] on button "Add" at bounding box center [838, 160] width 66 height 28
type input "0"
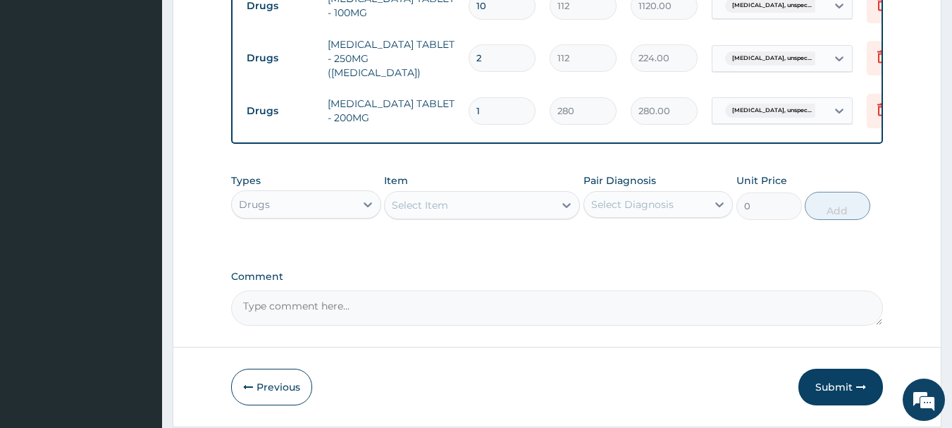
click at [494, 106] on input "1" at bounding box center [502, 110] width 67 height 27
type input "0.00"
type input "2"
type input "560.00"
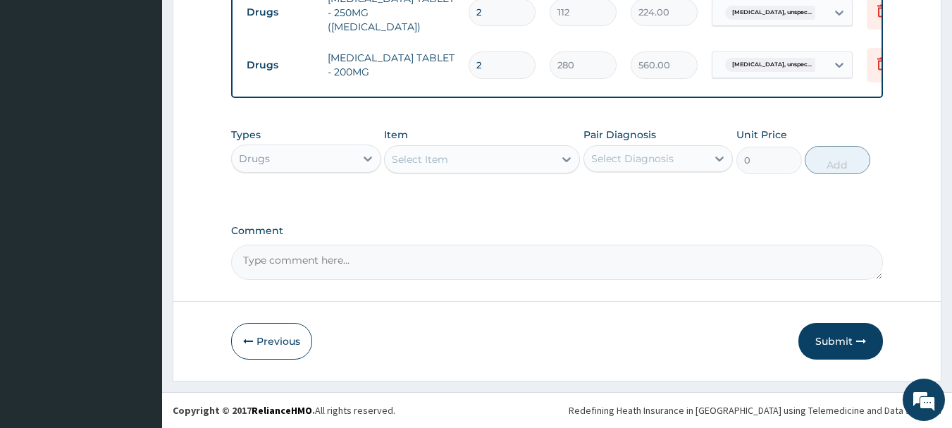
type input "2"
click at [364, 268] on textarea "Comment" at bounding box center [557, 262] width 653 height 35
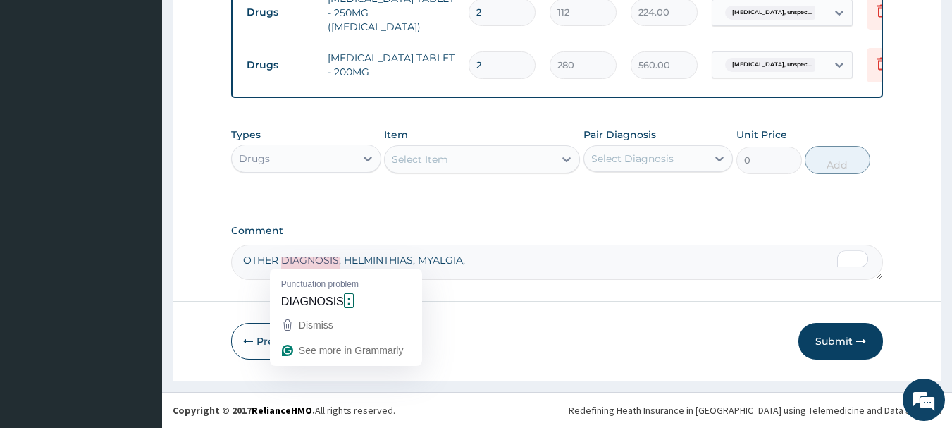
click at [322, 261] on textarea "OTHER DIAGNOSIS; HELMINTHIAS, MYALGIA," at bounding box center [557, 262] width 653 height 35
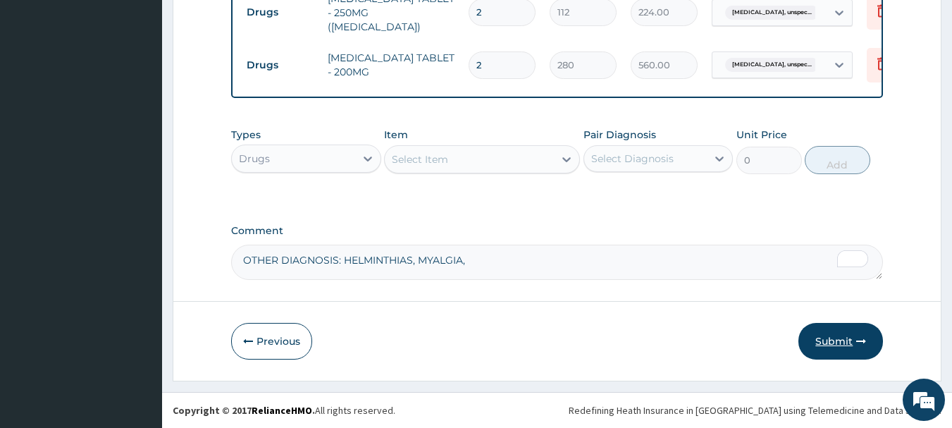
type textarea "OTHER DIAGNOSIS: HELMINTHIAS, MYALGIA,"
click at [833, 346] on button "Submit" at bounding box center [841, 341] width 85 height 37
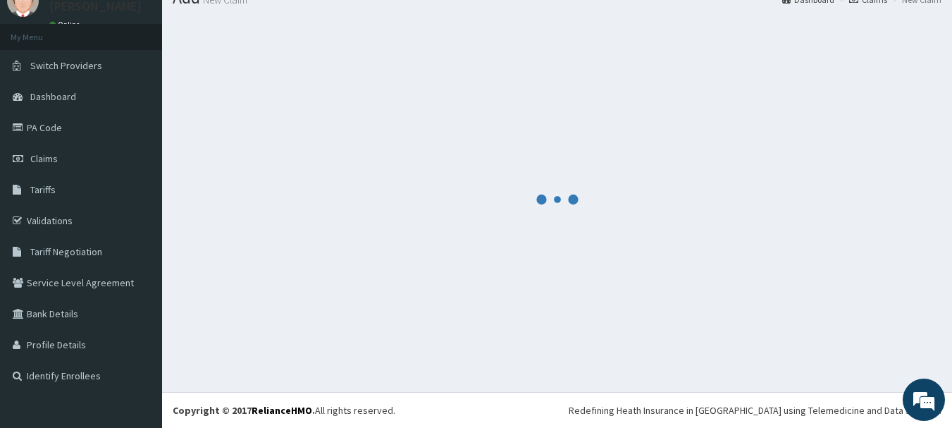
scroll to position [57, 0]
